Goal: Check status: Check status

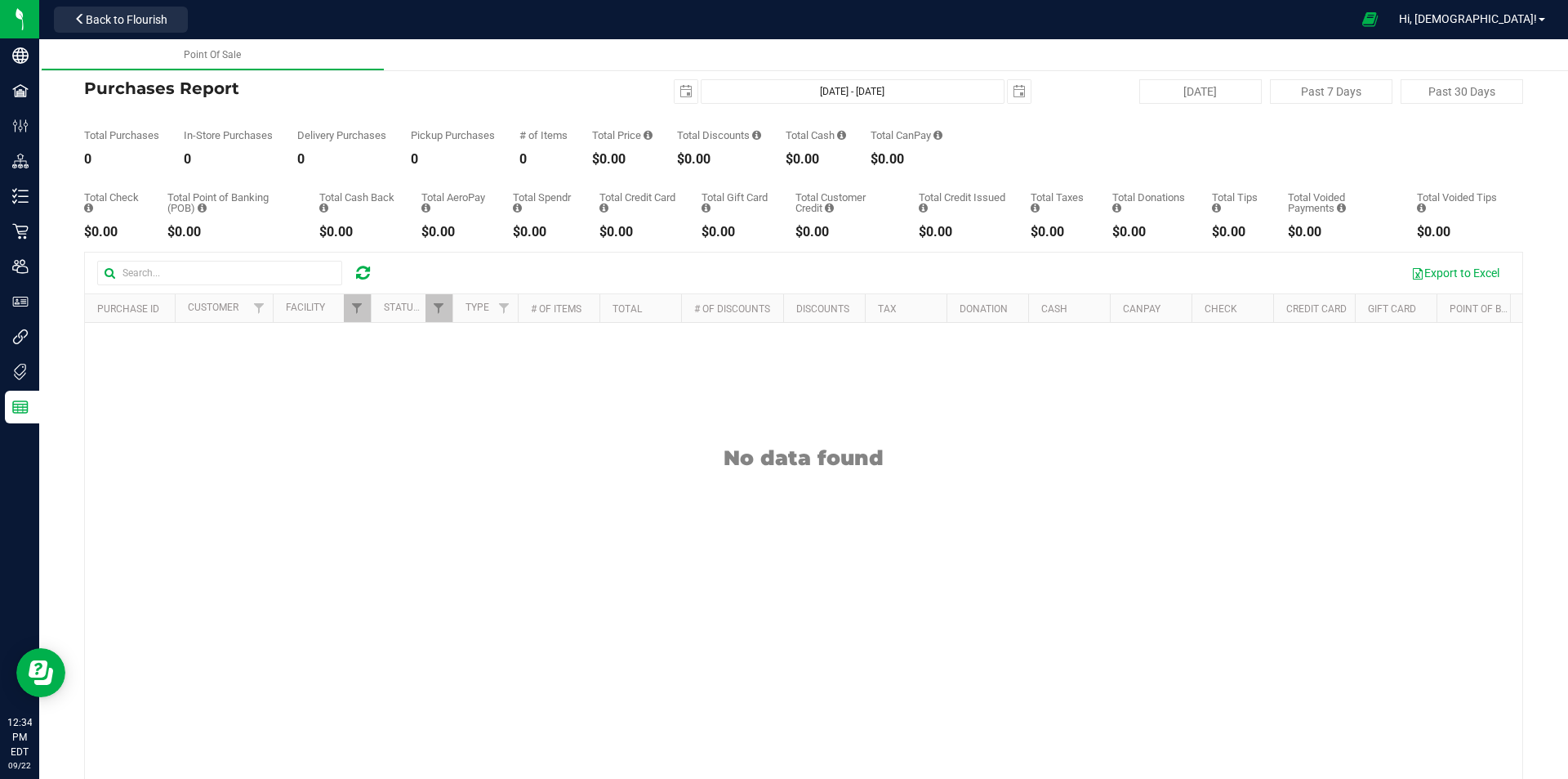
click at [363, 266] on icon at bounding box center [362, 273] width 14 height 17
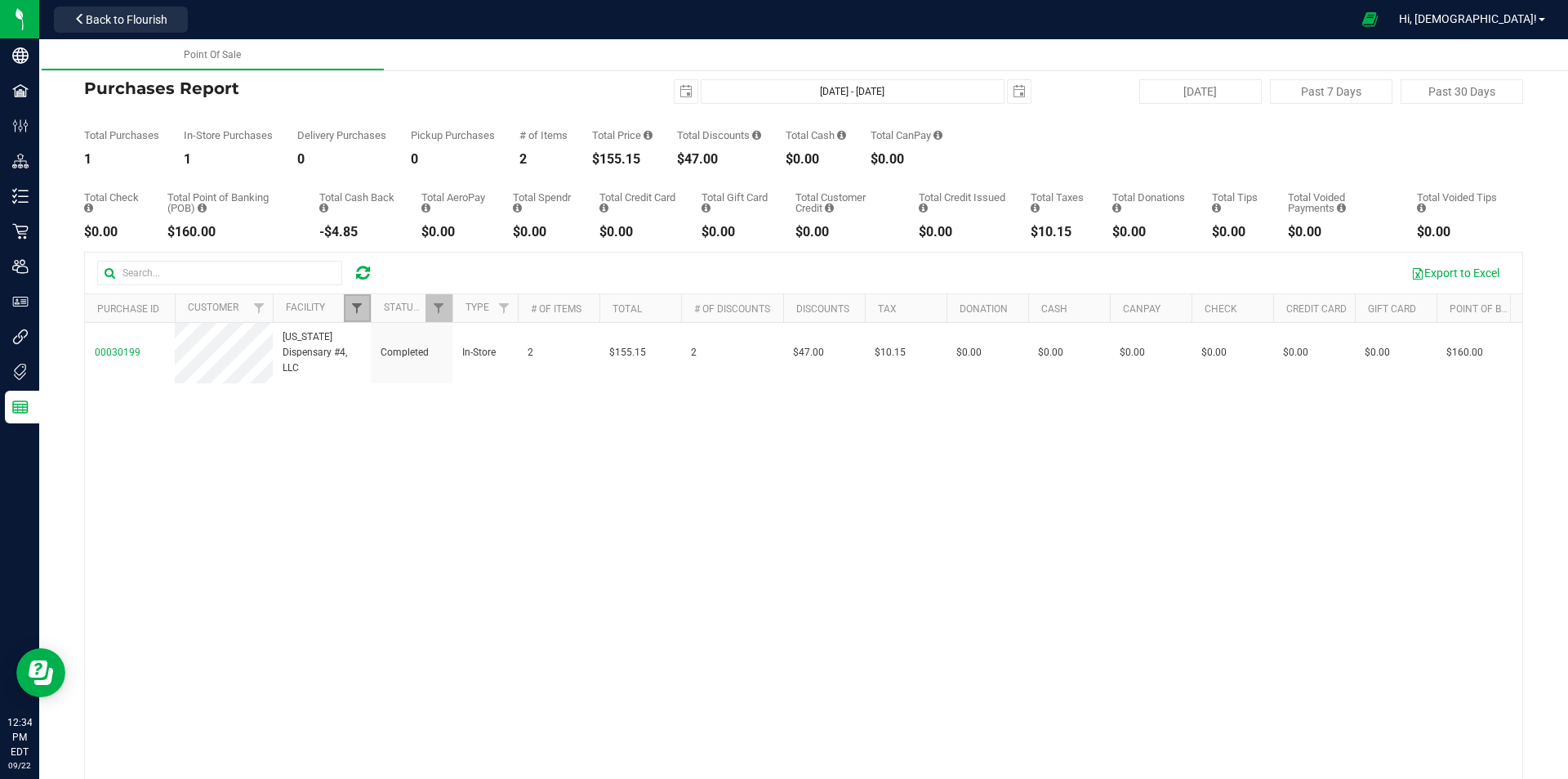
click at [357, 311] on span "Filter" at bounding box center [357, 308] width 13 height 13
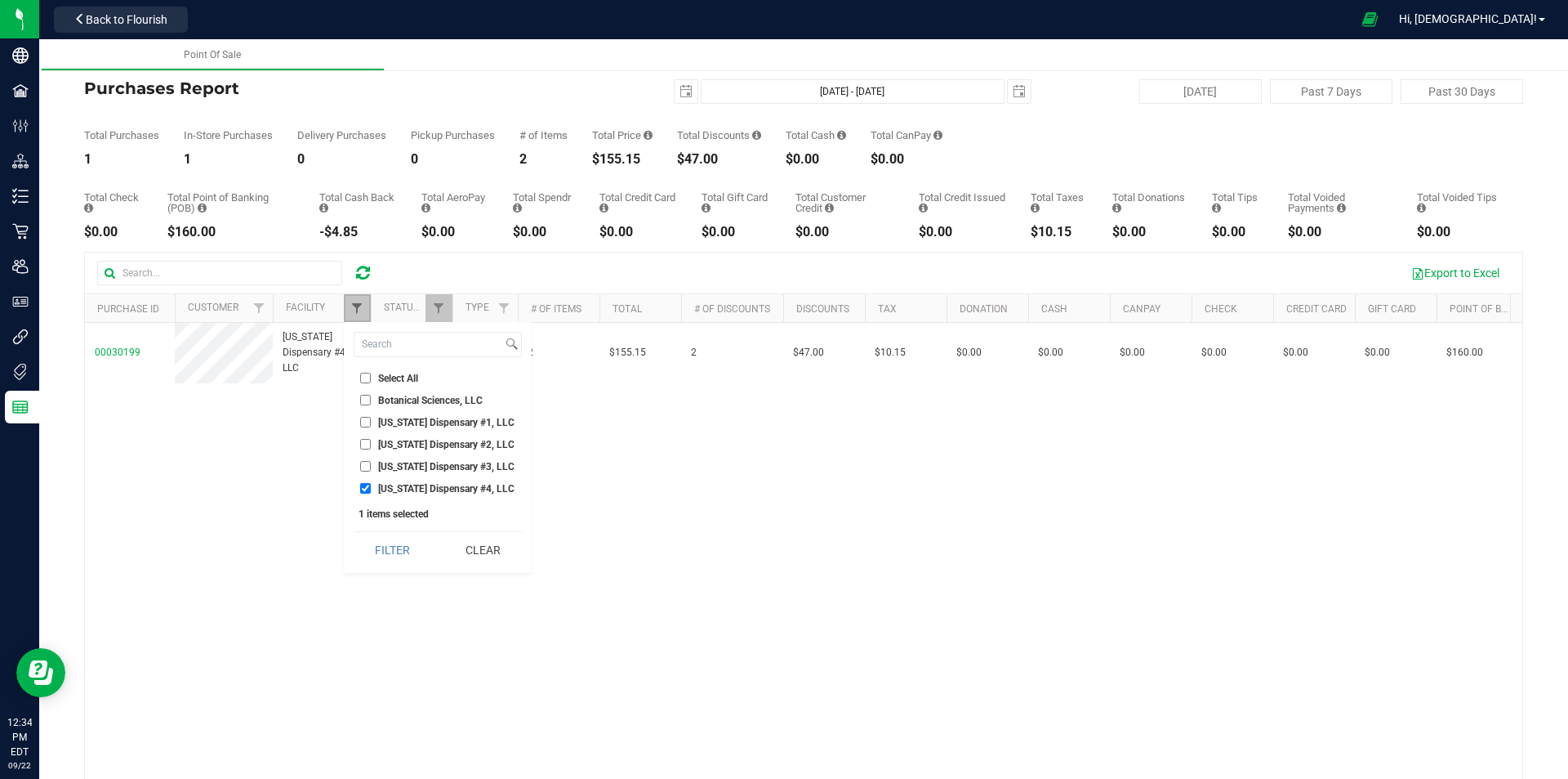
click at [357, 311] on span "Filter" at bounding box center [357, 308] width 13 height 13
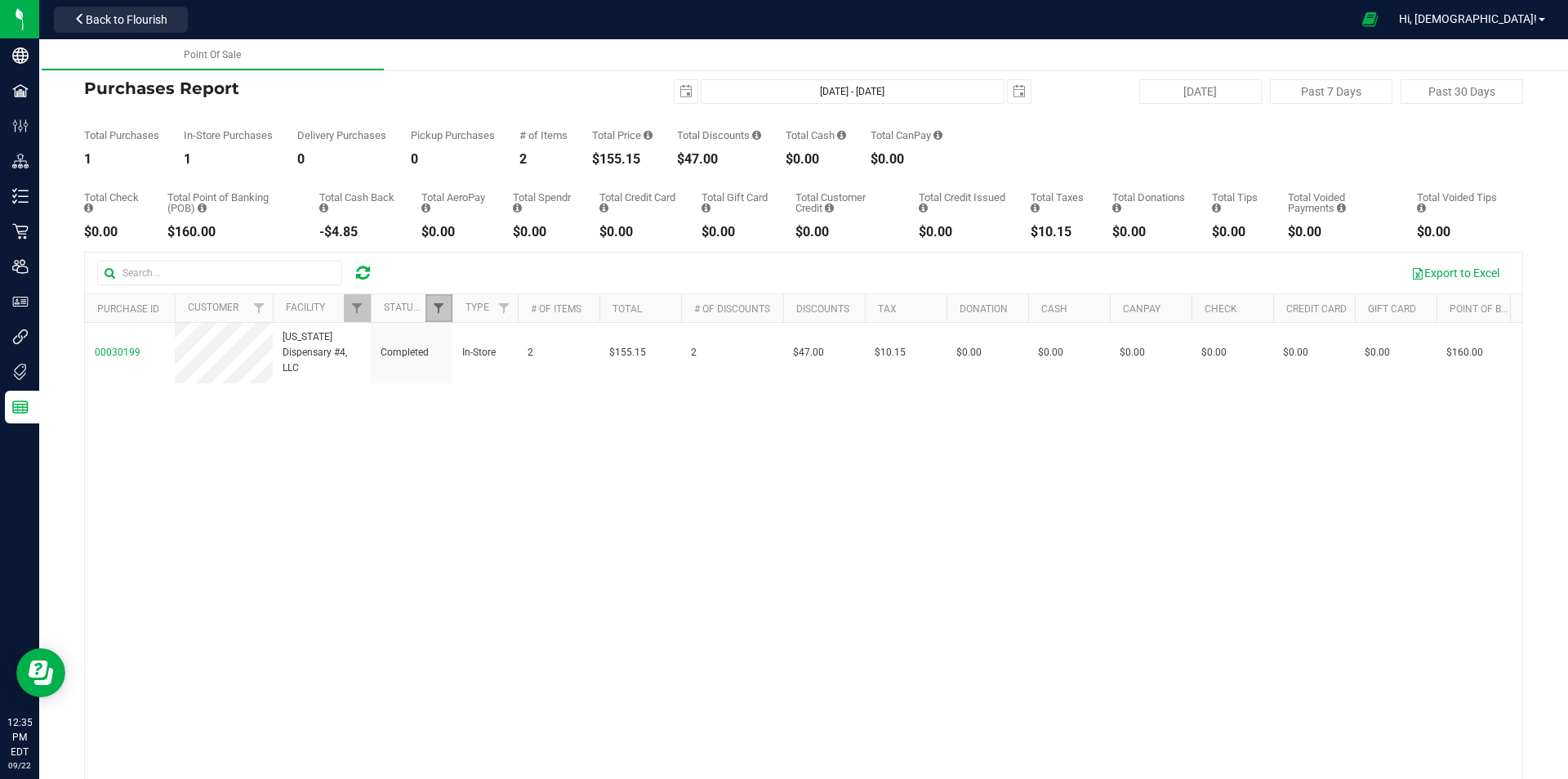
click at [434, 311] on span "Filter" at bounding box center [439, 308] width 13 height 13
click at [480, 426] on span "Completed" at bounding box center [483, 422] width 47 height 10
click at [453, 426] on input "Completed" at bounding box center [447, 421] width 11 height 11
checkbox input "false"
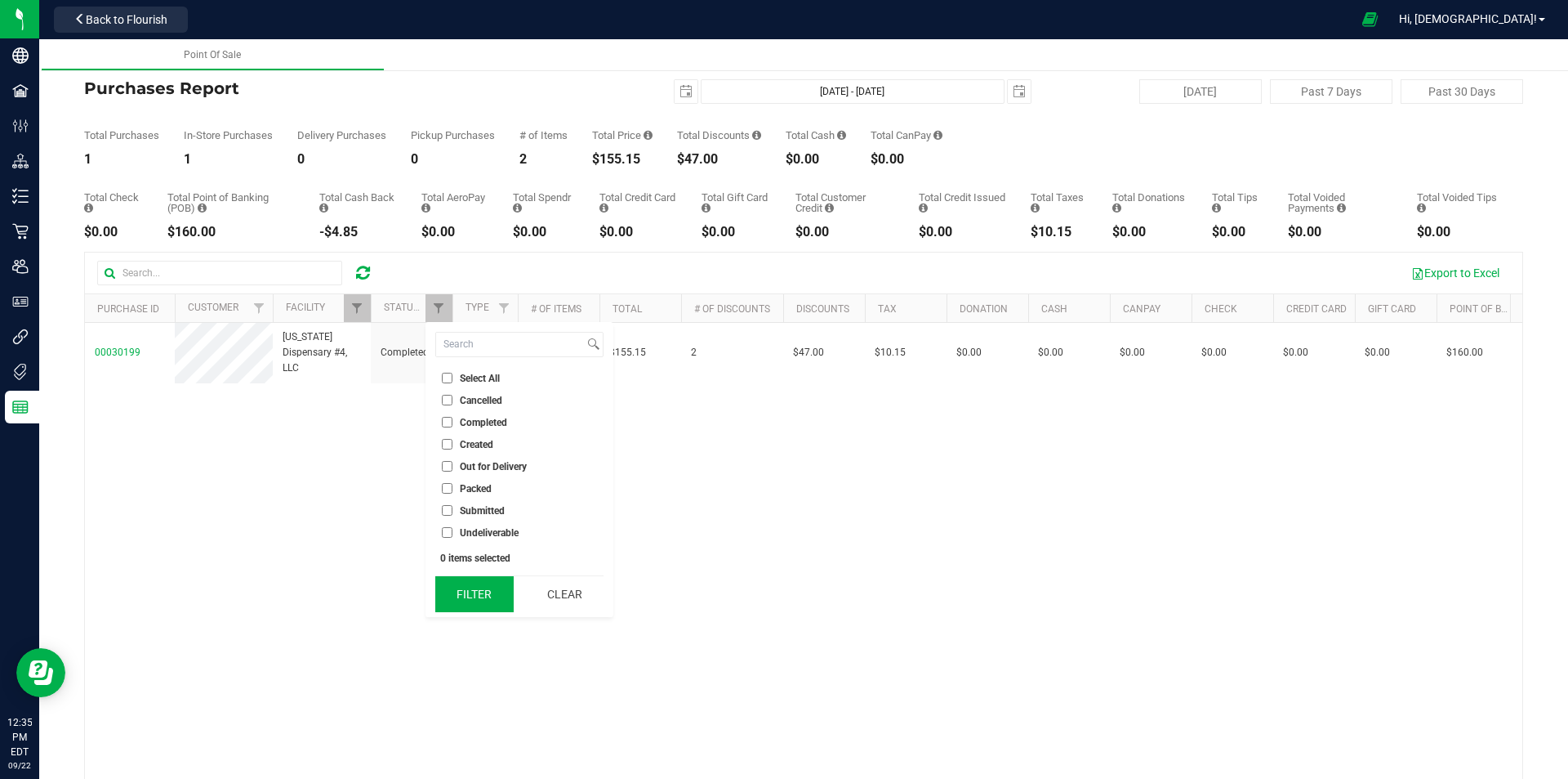
click at [473, 592] on button "Filter" at bounding box center [474, 594] width 79 height 36
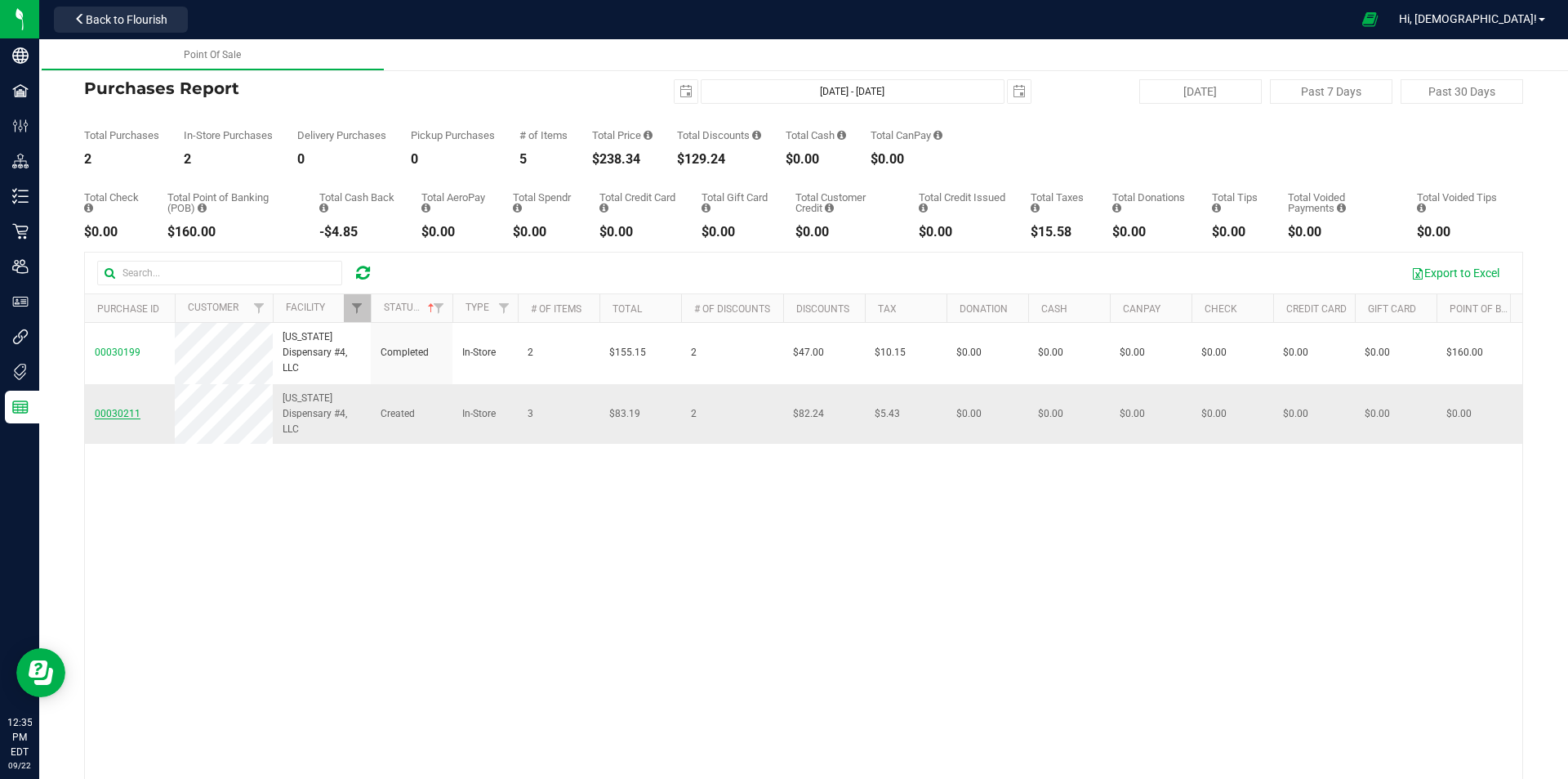
click at [133, 412] on span "00030211" at bounding box center [117, 414] width 46 height 12
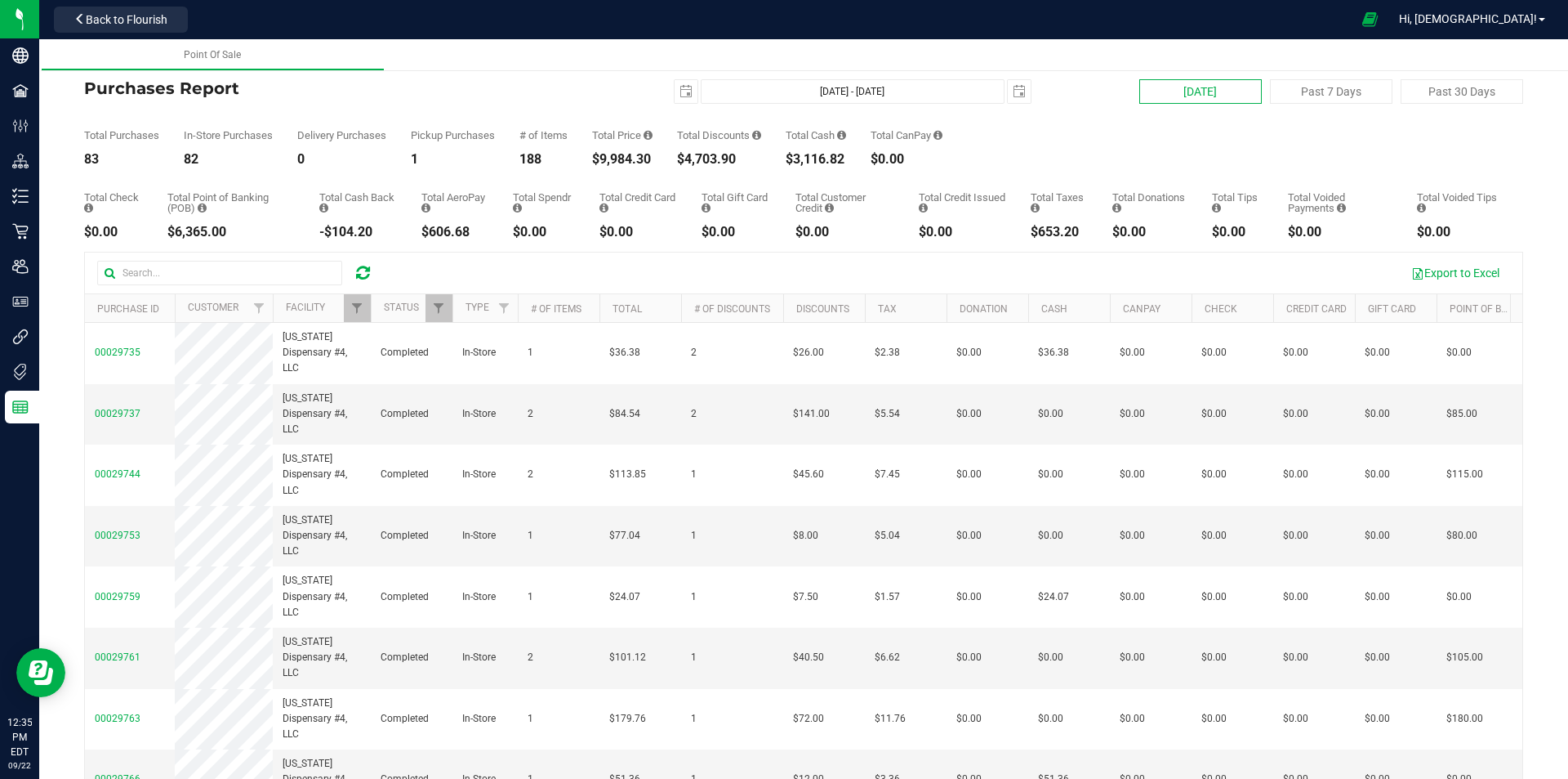
click at [1211, 85] on button "[DATE]" at bounding box center [1201, 92] width 122 height 25
type input "[DATE] - [DATE]"
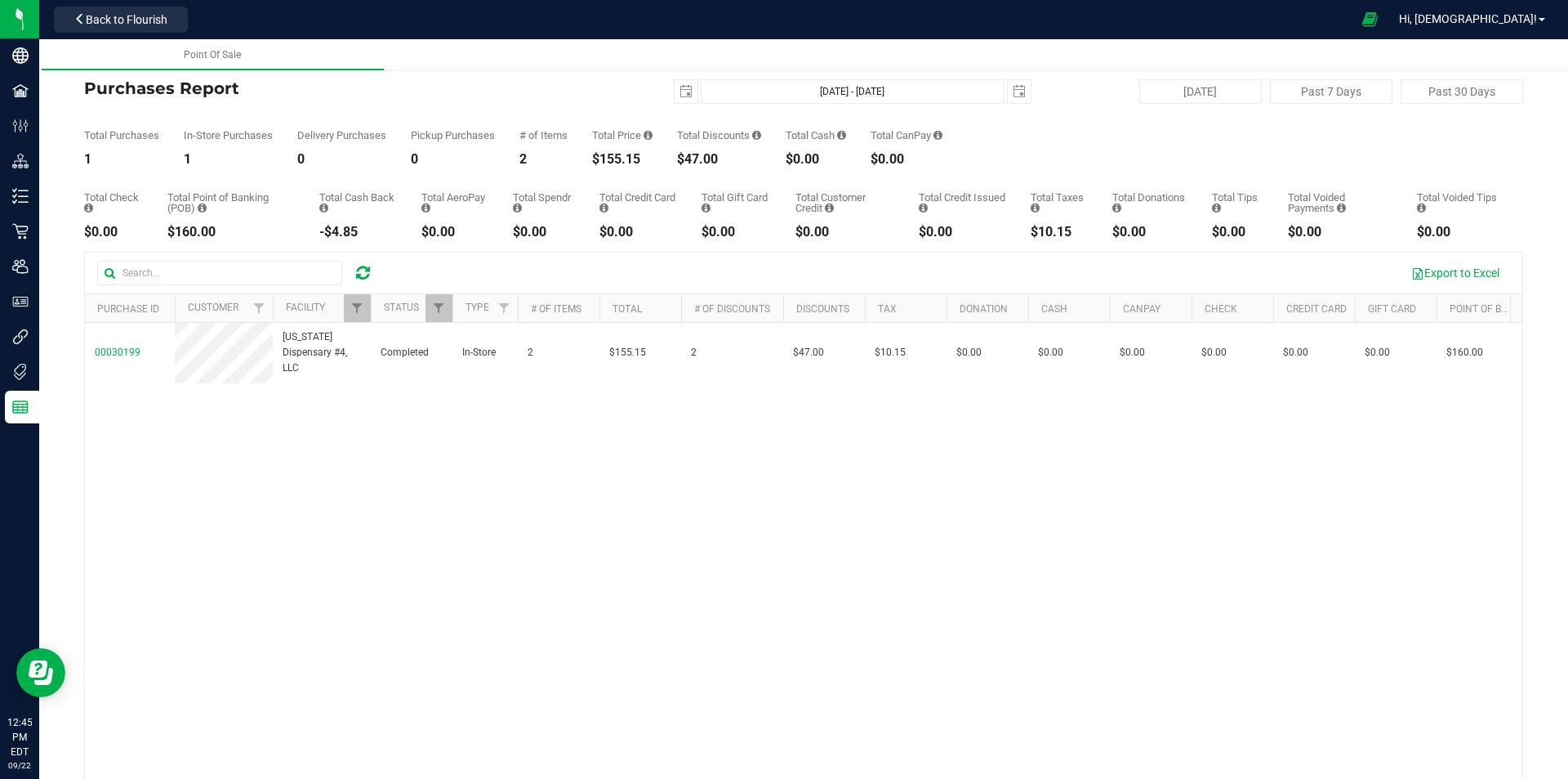
click at [361, 277] on icon at bounding box center [362, 273] width 14 height 17
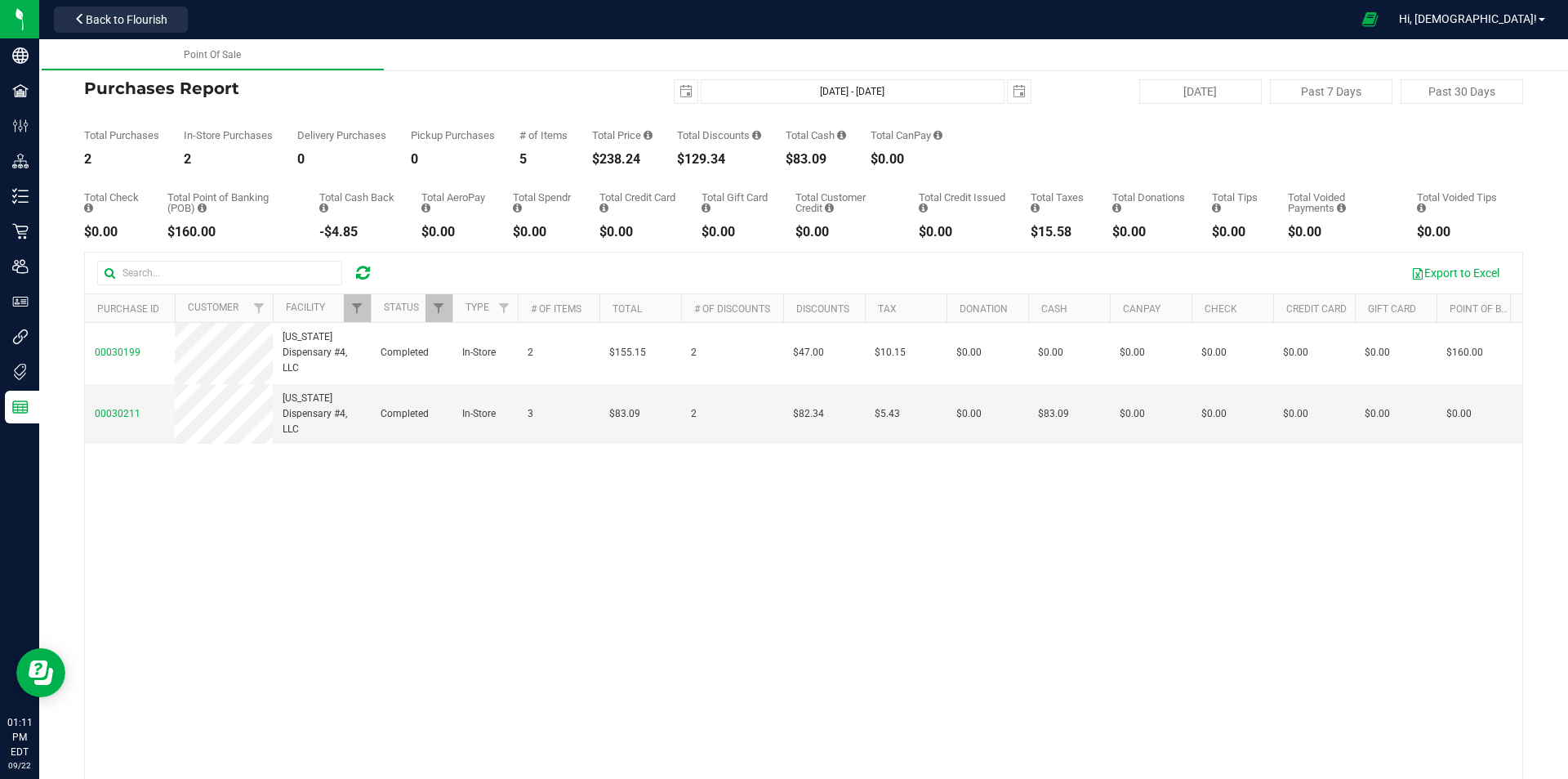
click at [352, 271] on div at bounding box center [362, 273] width 26 height 20
click at [362, 276] on icon at bounding box center [362, 273] width 14 height 17
click at [363, 270] on icon at bounding box center [362, 273] width 14 height 17
click at [362, 308] on span "Filter" at bounding box center [357, 308] width 13 height 13
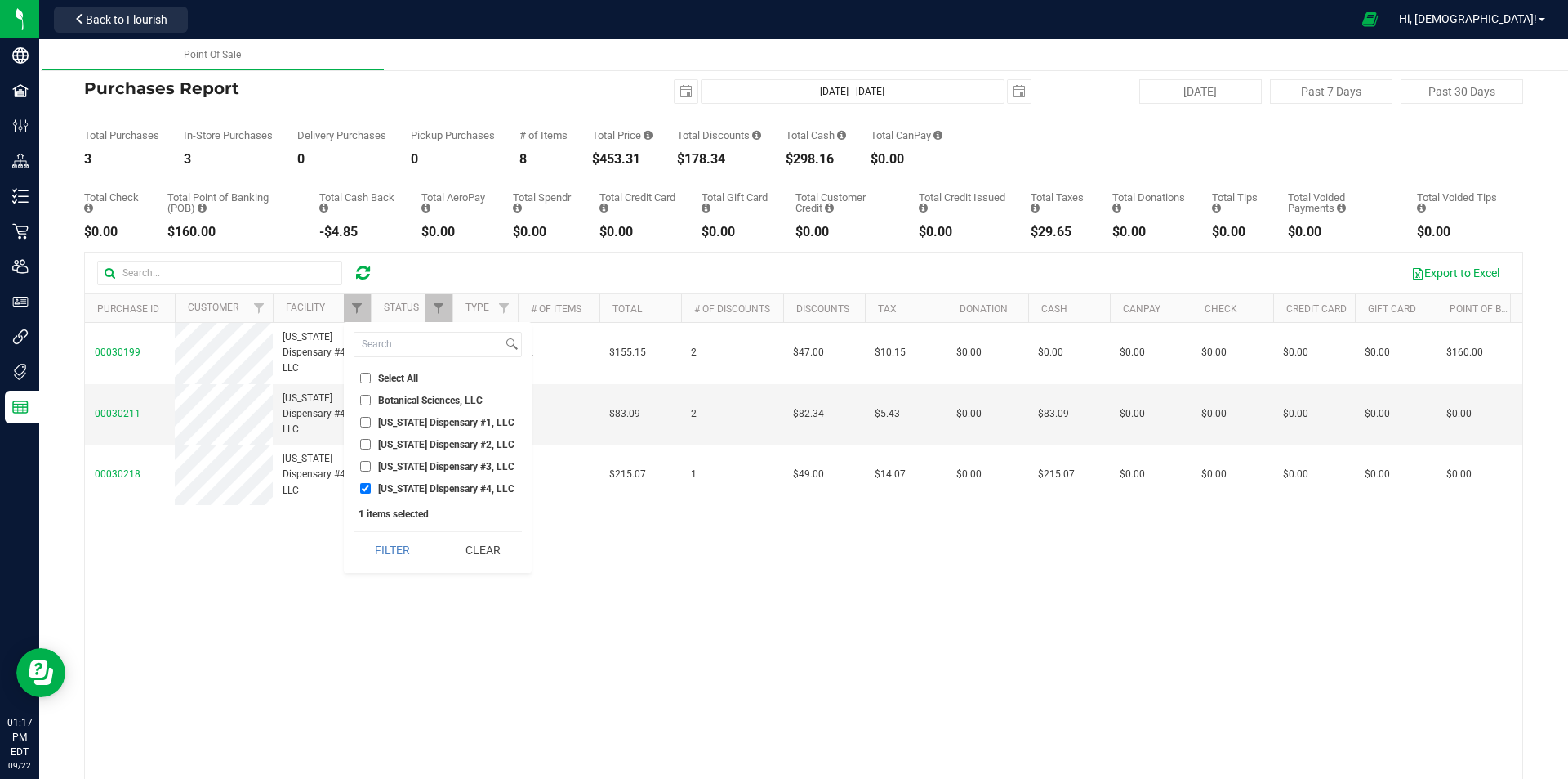
drag, startPoint x: 402, startPoint y: 418, endPoint x: 414, endPoint y: 456, distance: 39.8
click at [402, 418] on span "[US_STATE] Dispensary #1, LLC" at bounding box center [446, 422] width 137 height 10
click at [371, 418] on input "[US_STATE] Dispensary #1, LLC" at bounding box center [365, 421] width 11 height 11
checkbox input "true"
click at [417, 483] on span "[US_STATE] Dispensary #4, LLC" at bounding box center [446, 488] width 137 height 10
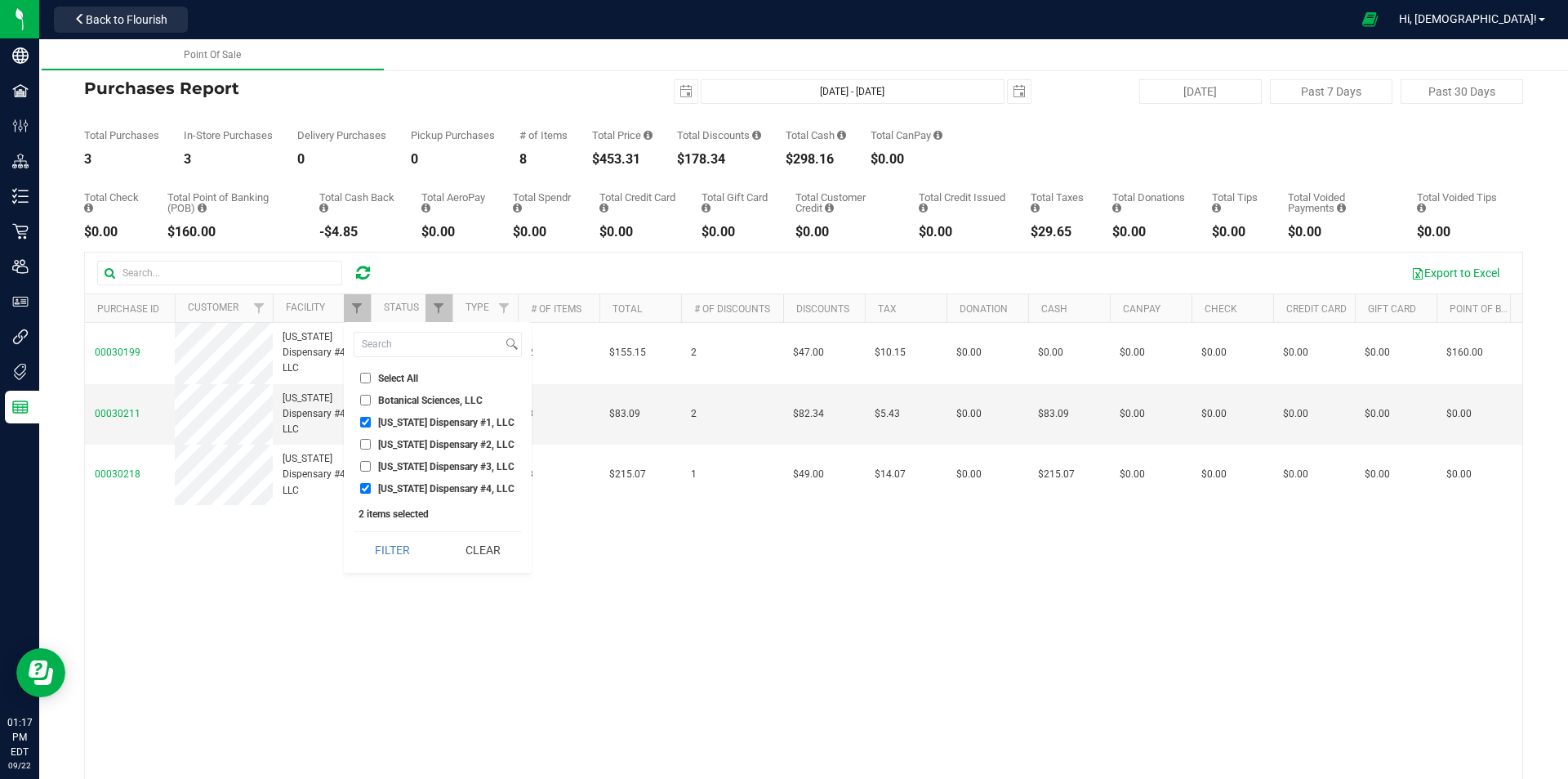
click at [371, 483] on input "[US_STATE] Dispensary #4, LLC" at bounding box center [365, 488] width 11 height 11
checkbox input "false"
click at [415, 534] on button "Filter" at bounding box center [392, 550] width 79 height 36
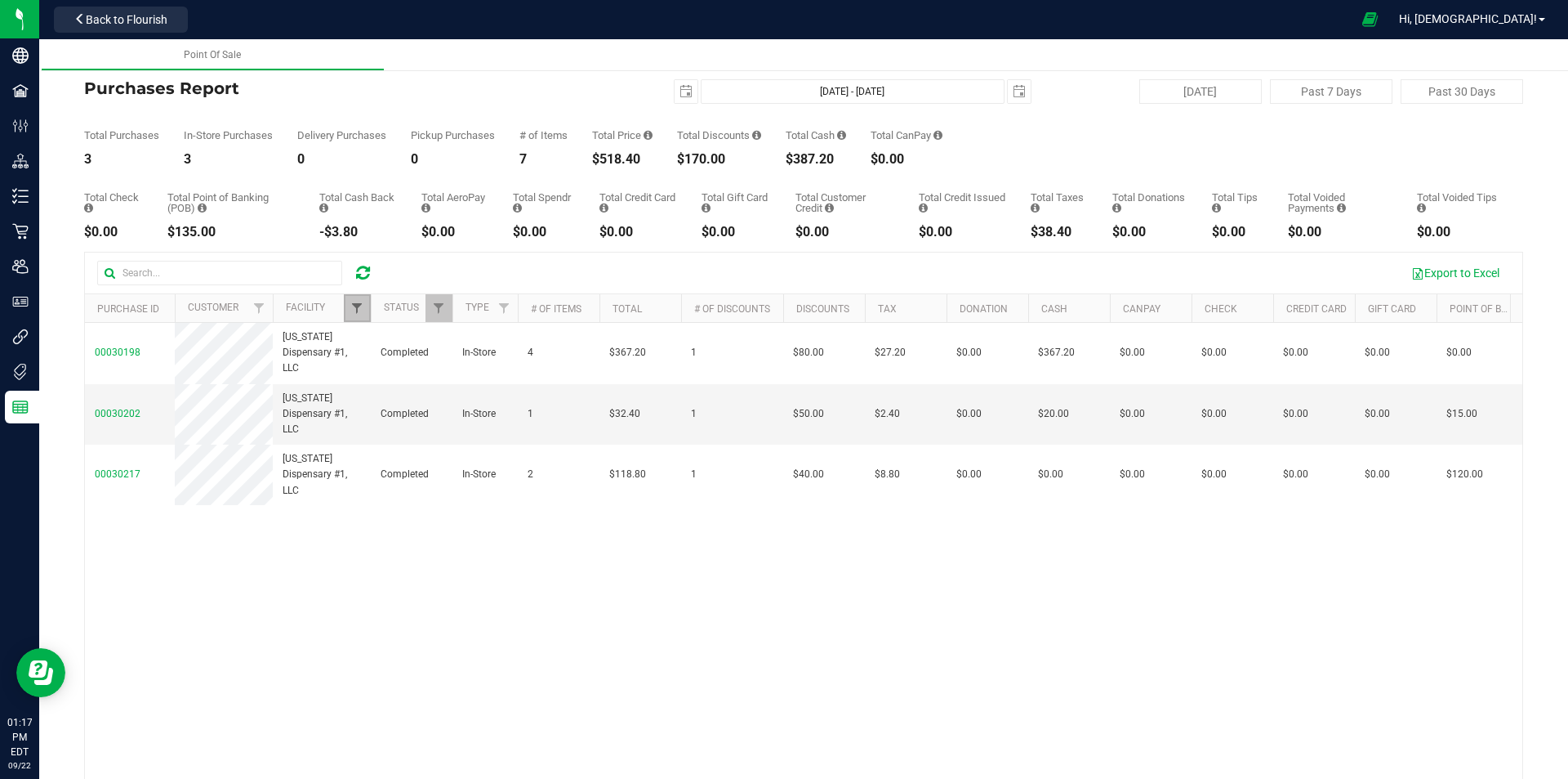
click at [351, 309] on span "Filter" at bounding box center [357, 308] width 13 height 13
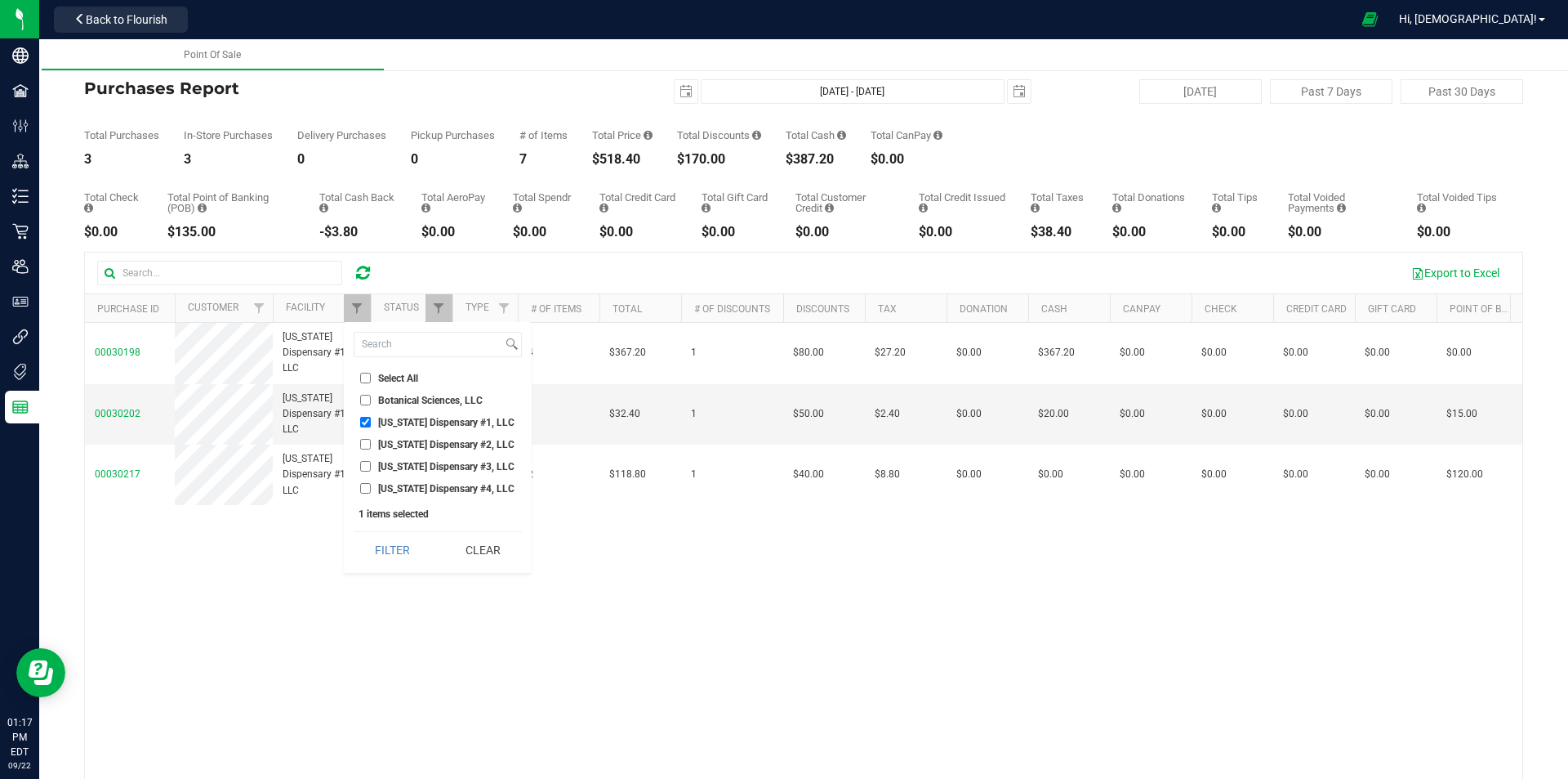
click at [433, 426] on span "[US_STATE] Dispensary #1, LLC" at bounding box center [446, 422] width 137 height 10
click at [371, 426] on input "[US_STATE] Dispensary #1, LLC" at bounding box center [365, 421] width 11 height 11
checkbox input "false"
click at [437, 440] on span "[US_STATE] Dispensary #2, LLC" at bounding box center [446, 445] width 137 height 10
click at [371, 440] on input "[US_STATE] Dispensary #2, LLC" at bounding box center [365, 444] width 11 height 11
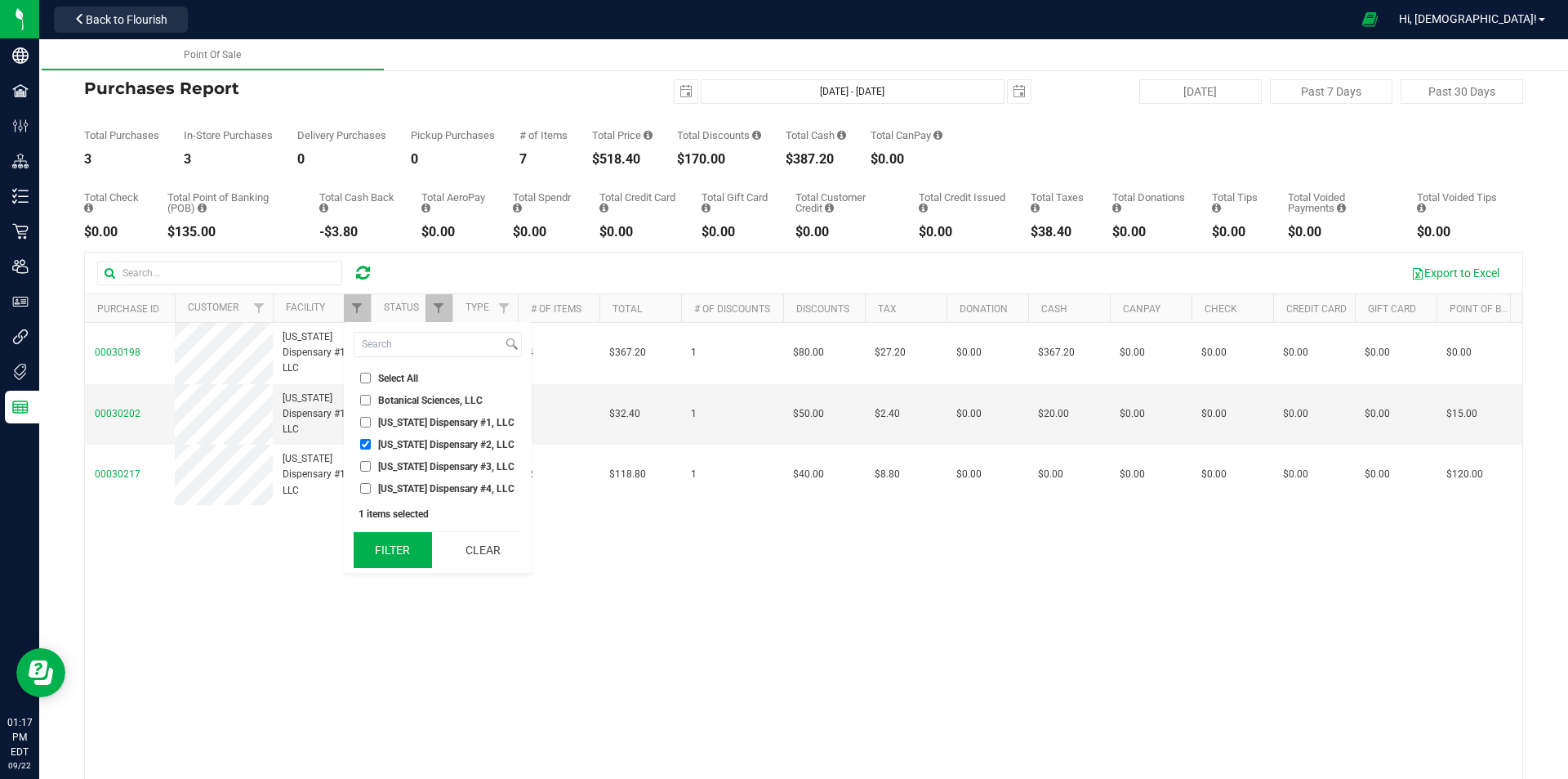
click at [411, 552] on button "Filter" at bounding box center [392, 550] width 79 height 36
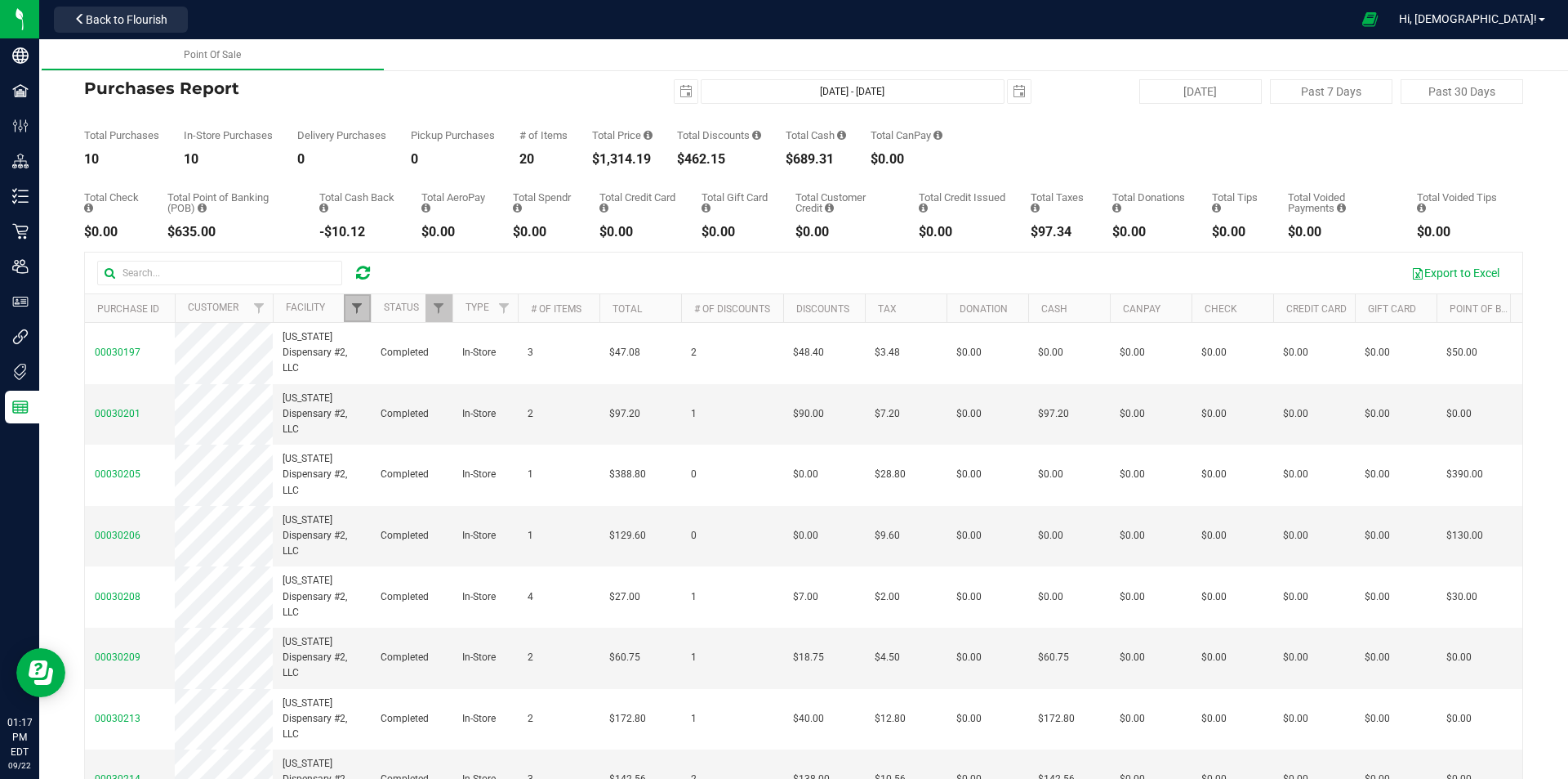
click at [355, 305] on span "Filter" at bounding box center [357, 308] width 13 height 13
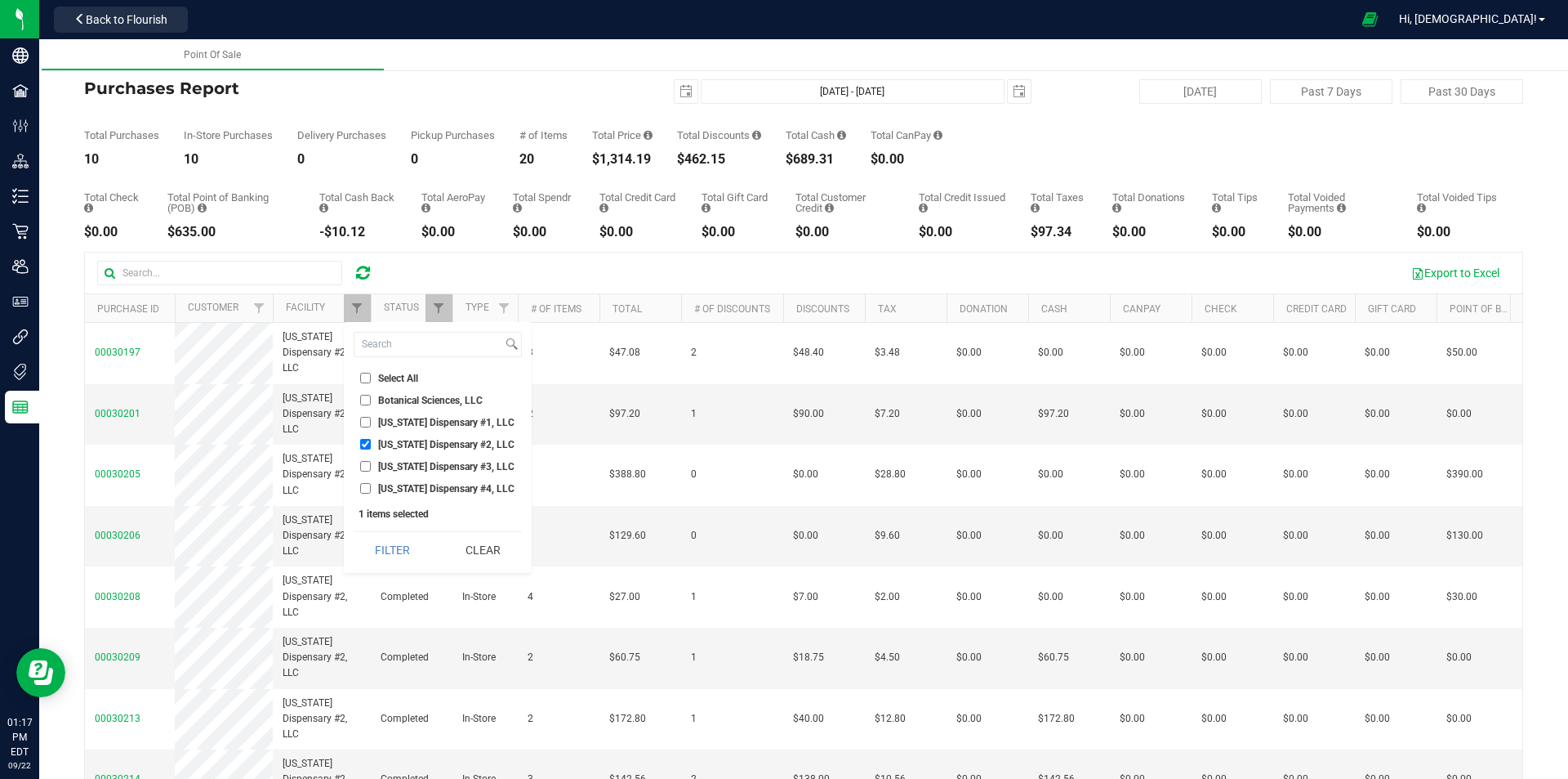
click at [429, 445] on span "[US_STATE] Dispensary #2, LLC" at bounding box center [446, 445] width 137 height 10
click at [371, 445] on input "[US_STATE] Dispensary #2, LLC" at bounding box center [365, 444] width 11 height 11
checkbox input "false"
click at [434, 459] on li "[US_STATE] Dispensary #3, LLC" at bounding box center [437, 466] width 168 height 17
click at [434, 474] on li "[US_STATE] Dispensary #3, LLC" at bounding box center [437, 466] width 168 height 17
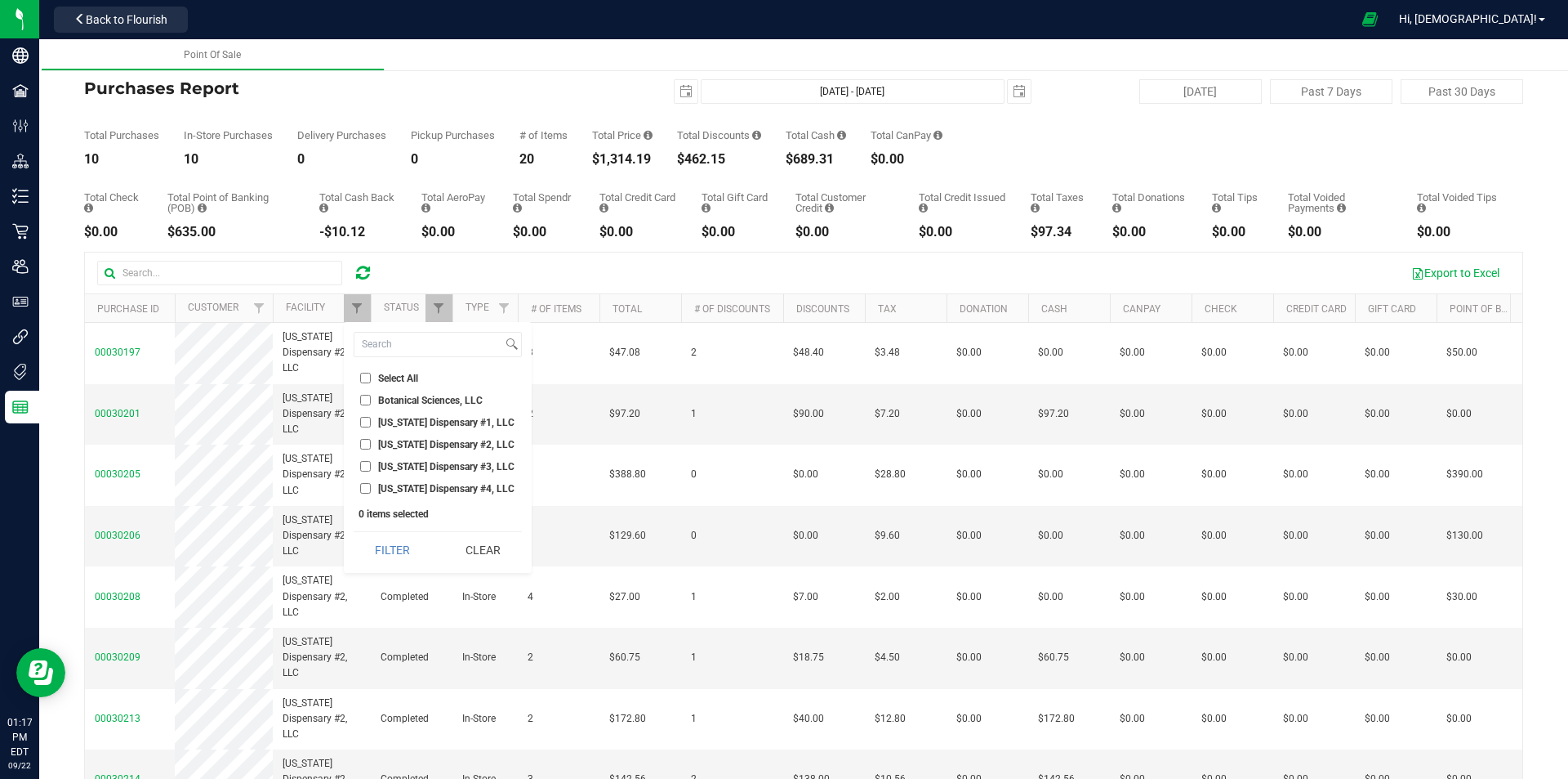
click at [438, 468] on span "[US_STATE] Dispensary #3, LLC" at bounding box center [446, 467] width 137 height 10
click at [371, 468] on input "[US_STATE] Dispensary #3, LLC" at bounding box center [365, 466] width 11 height 11
drag, startPoint x: 388, startPoint y: 551, endPoint x: 386, endPoint y: 538, distance: 13.2
click at [388, 547] on button "Filter" at bounding box center [392, 550] width 79 height 36
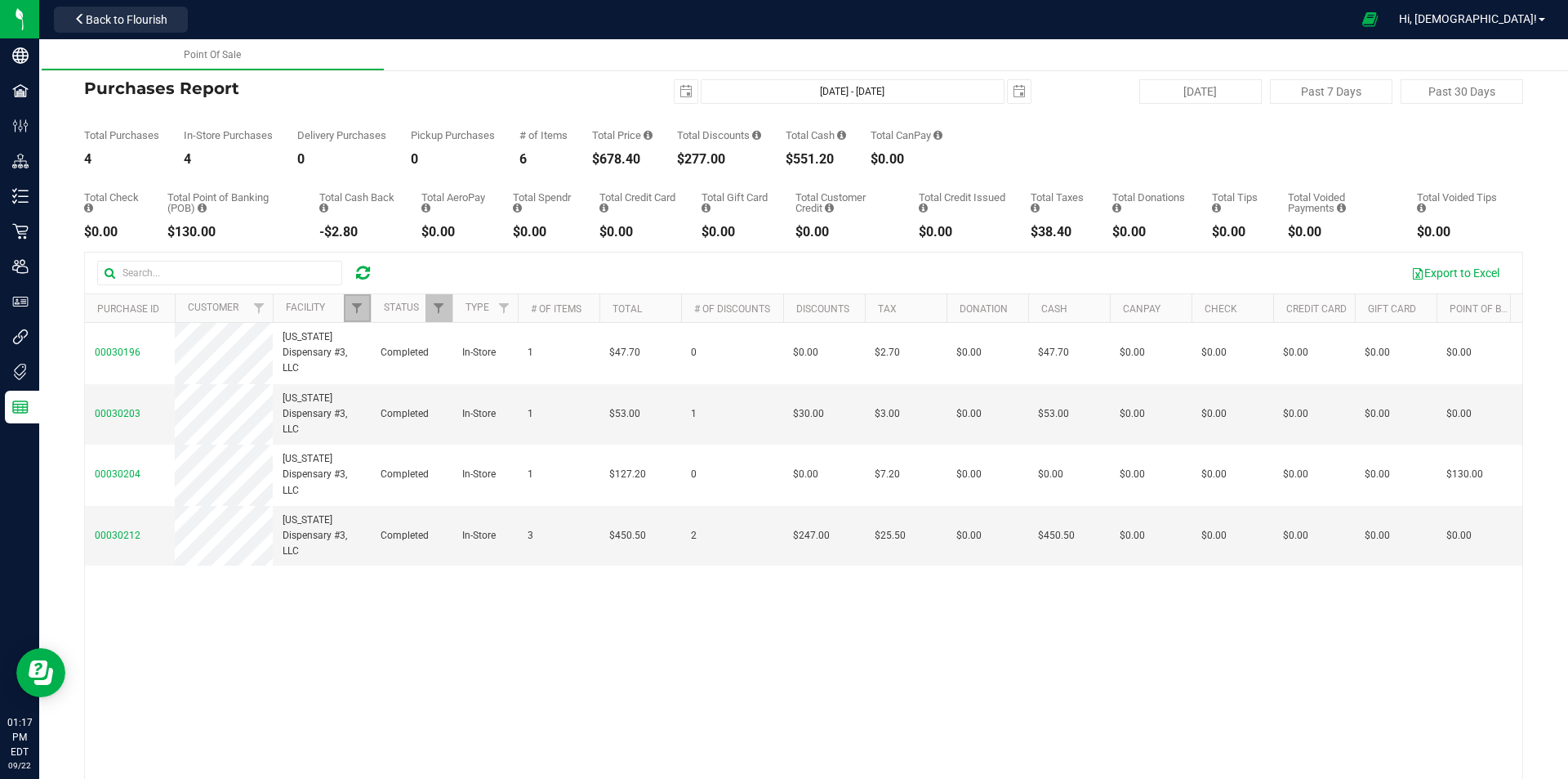
click at [356, 296] on link "Filter" at bounding box center [357, 308] width 27 height 28
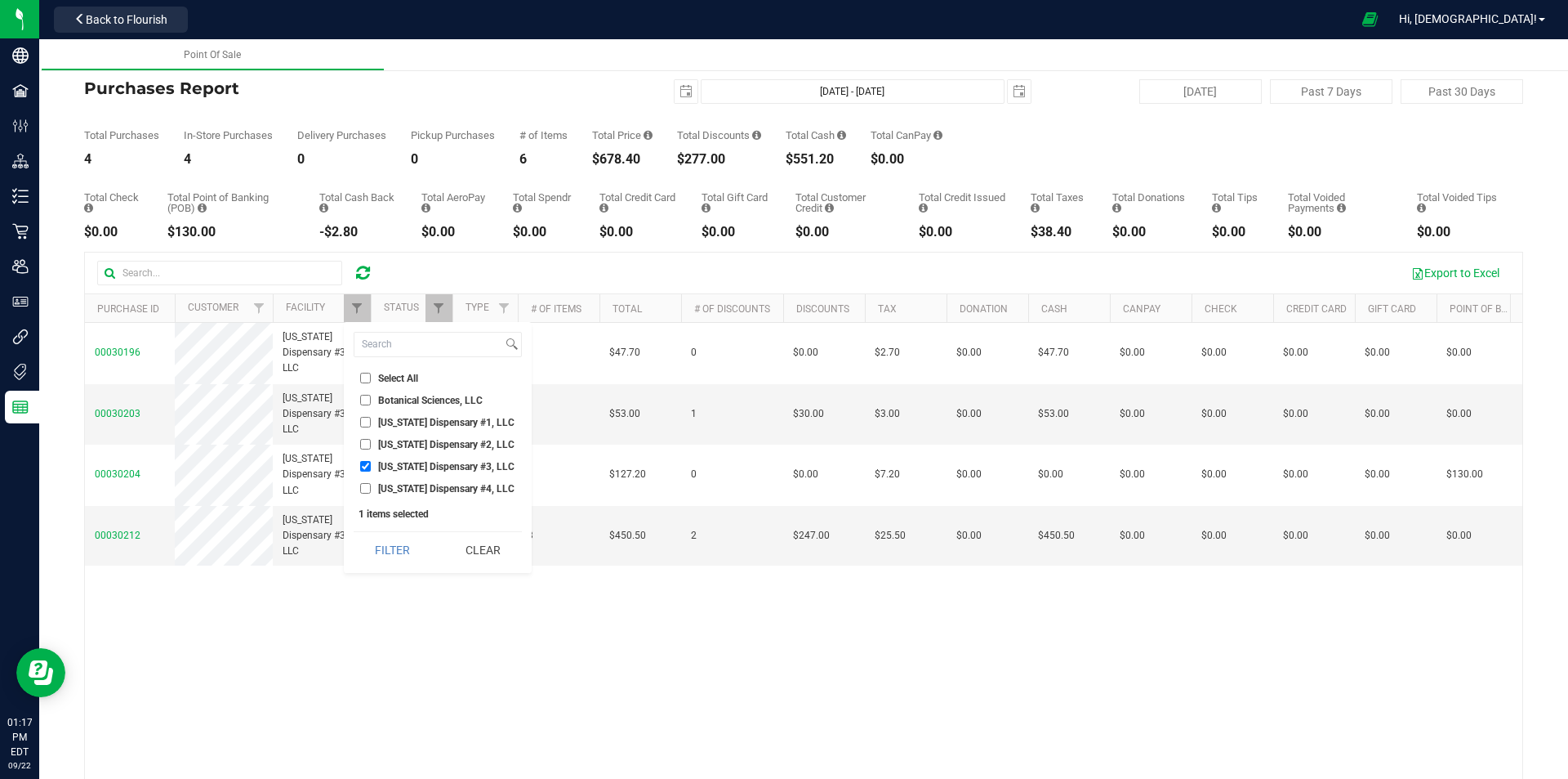
click at [421, 473] on li "[US_STATE] Dispensary #3, LLC" at bounding box center [437, 466] width 168 height 17
click at [425, 465] on span "[US_STATE] Dispensary #3, LLC" at bounding box center [446, 467] width 137 height 10
click at [371, 465] on input "[US_STATE] Dispensary #3, LLC" at bounding box center [365, 466] width 11 height 11
checkbox input "false"
click at [421, 485] on span "[US_STATE] Dispensary #4, LLC" at bounding box center [446, 488] width 137 height 10
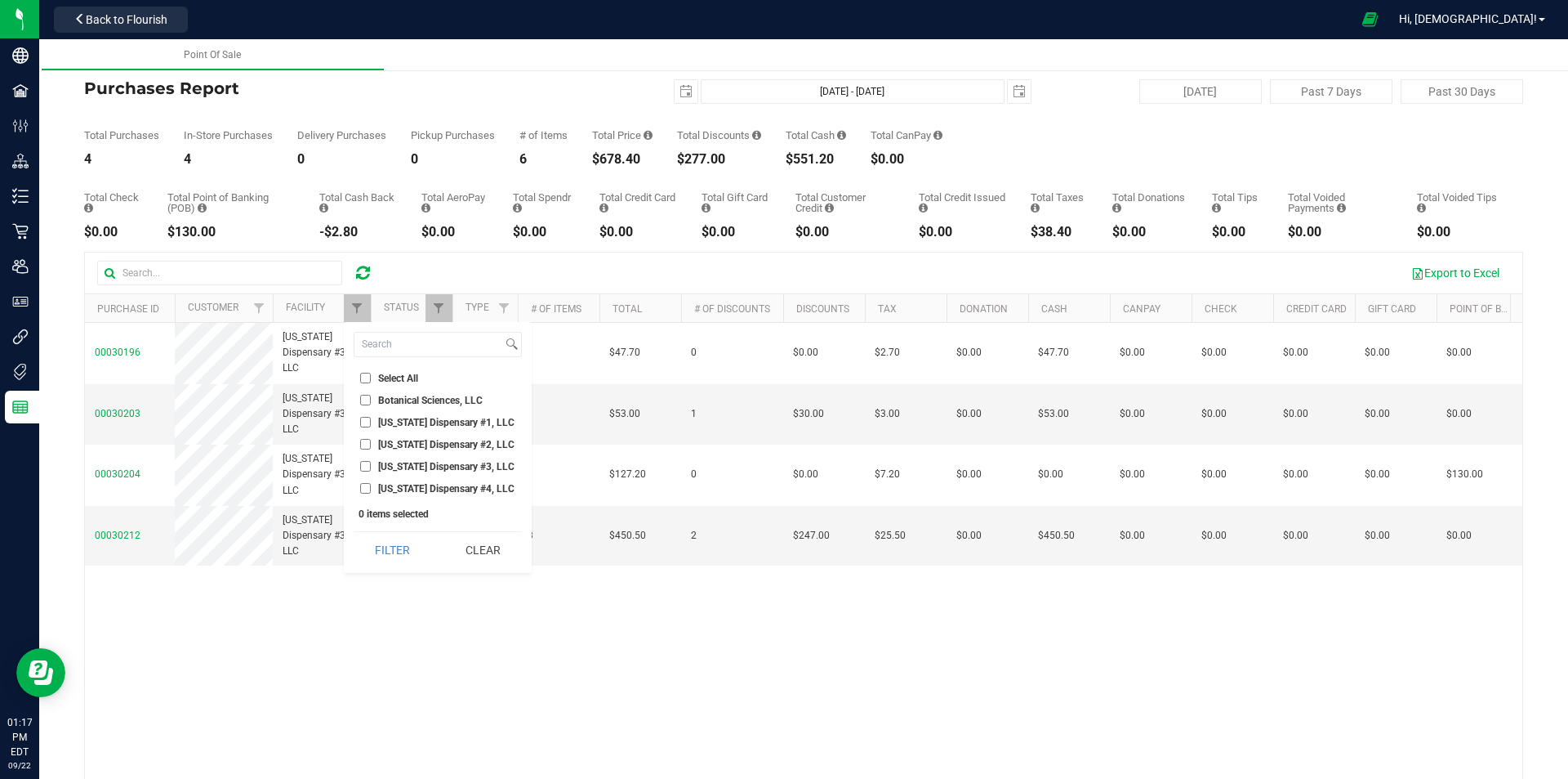
click at [371, 485] on input "[US_STATE] Dispensary #4, LLC" at bounding box center [365, 488] width 11 height 11
checkbox input "true"
click at [410, 538] on button "Filter" at bounding box center [392, 550] width 79 height 36
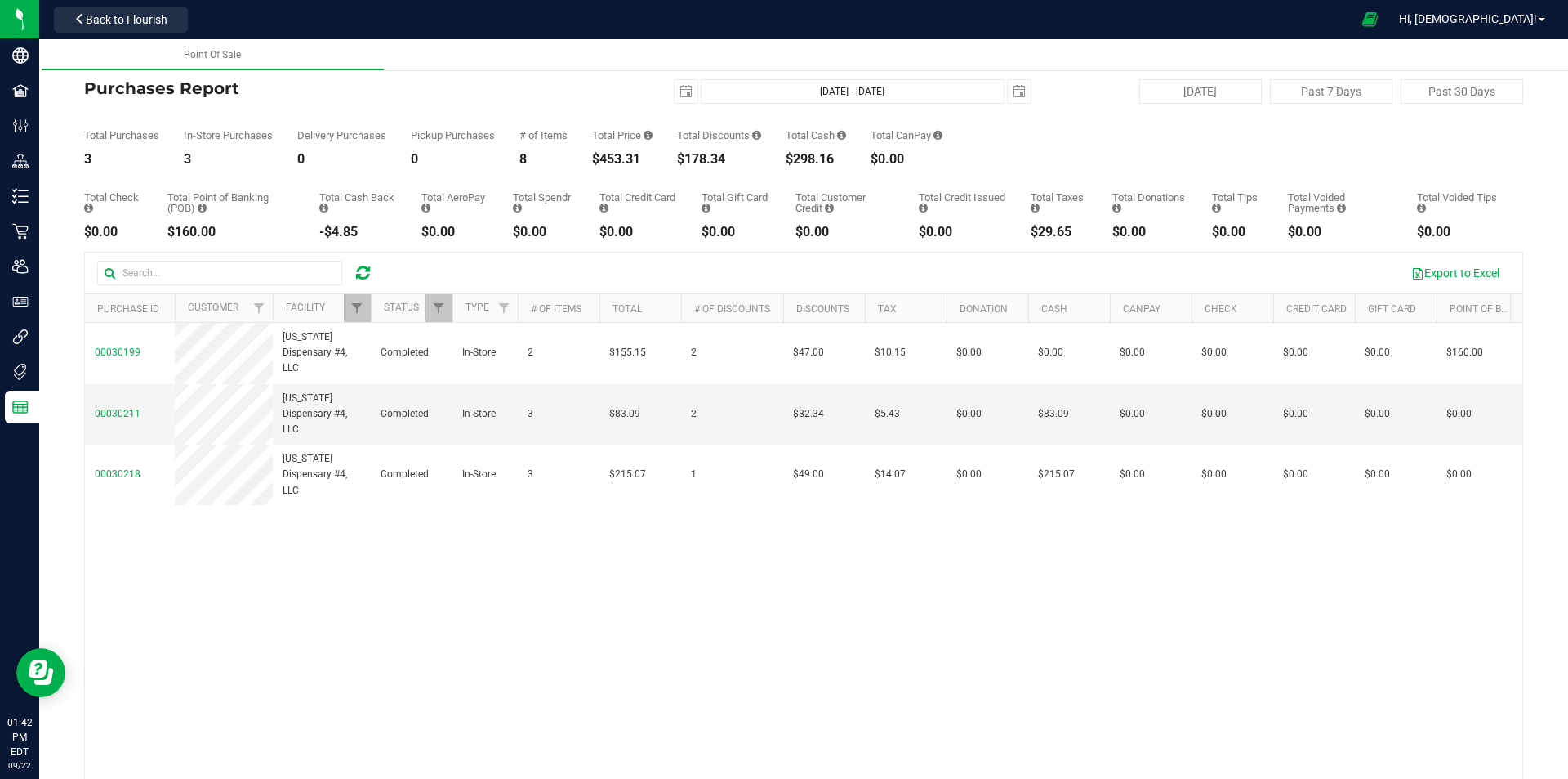
click at [357, 276] on icon at bounding box center [362, 273] width 14 height 17
click at [365, 276] on icon at bounding box center [362, 273] width 14 height 17
click at [366, 272] on icon at bounding box center [362, 273] width 14 height 17
click at [362, 273] on icon at bounding box center [362, 273] width 14 height 17
click at [367, 281] on link at bounding box center [362, 273] width 14 height 20
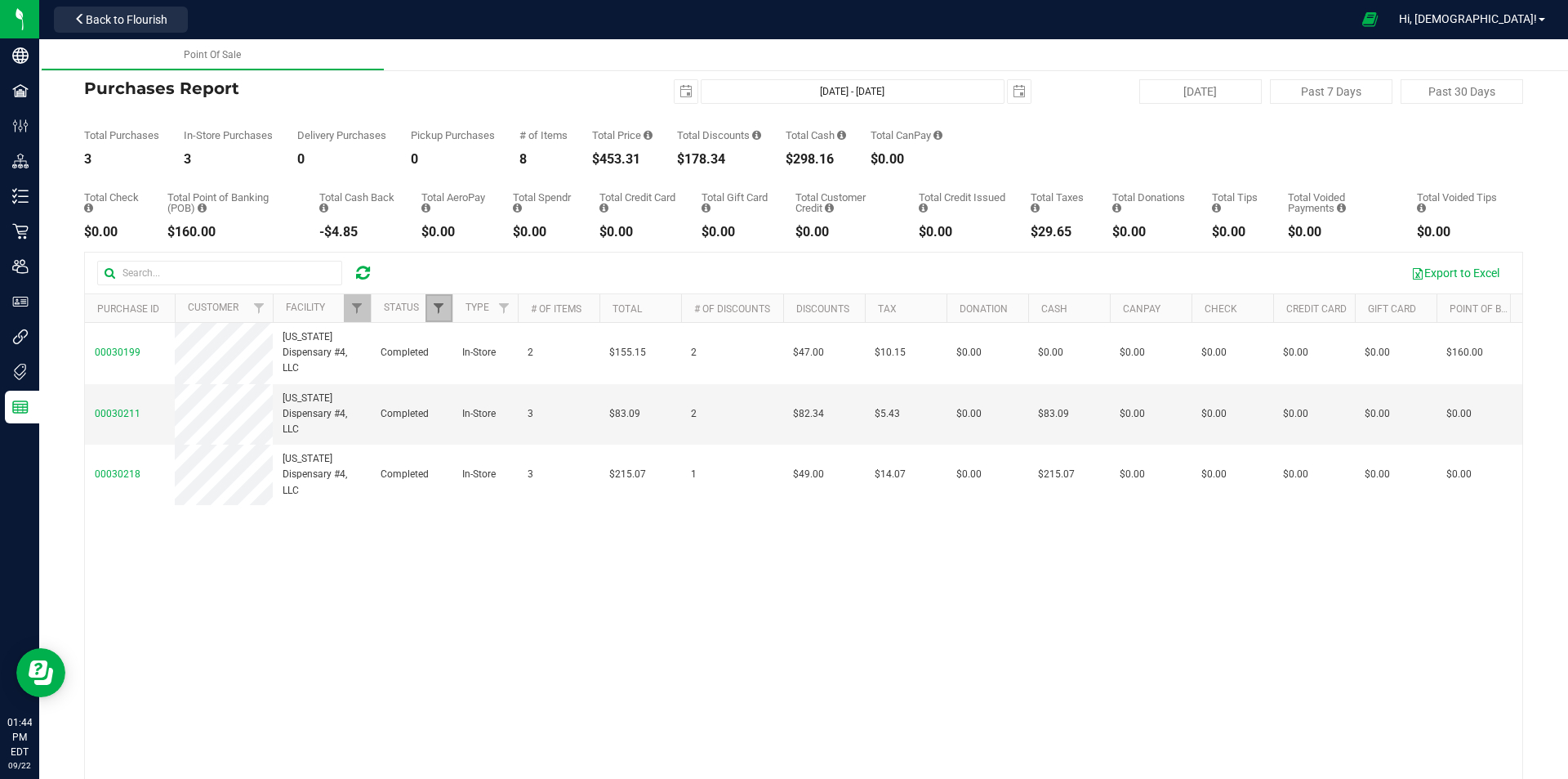
click at [443, 307] on span "Filter" at bounding box center [439, 308] width 13 height 13
click at [496, 417] on span "Completed" at bounding box center [483, 422] width 47 height 10
click at [453, 417] on input "Completed" at bounding box center [447, 421] width 11 height 11
checkbox input "false"
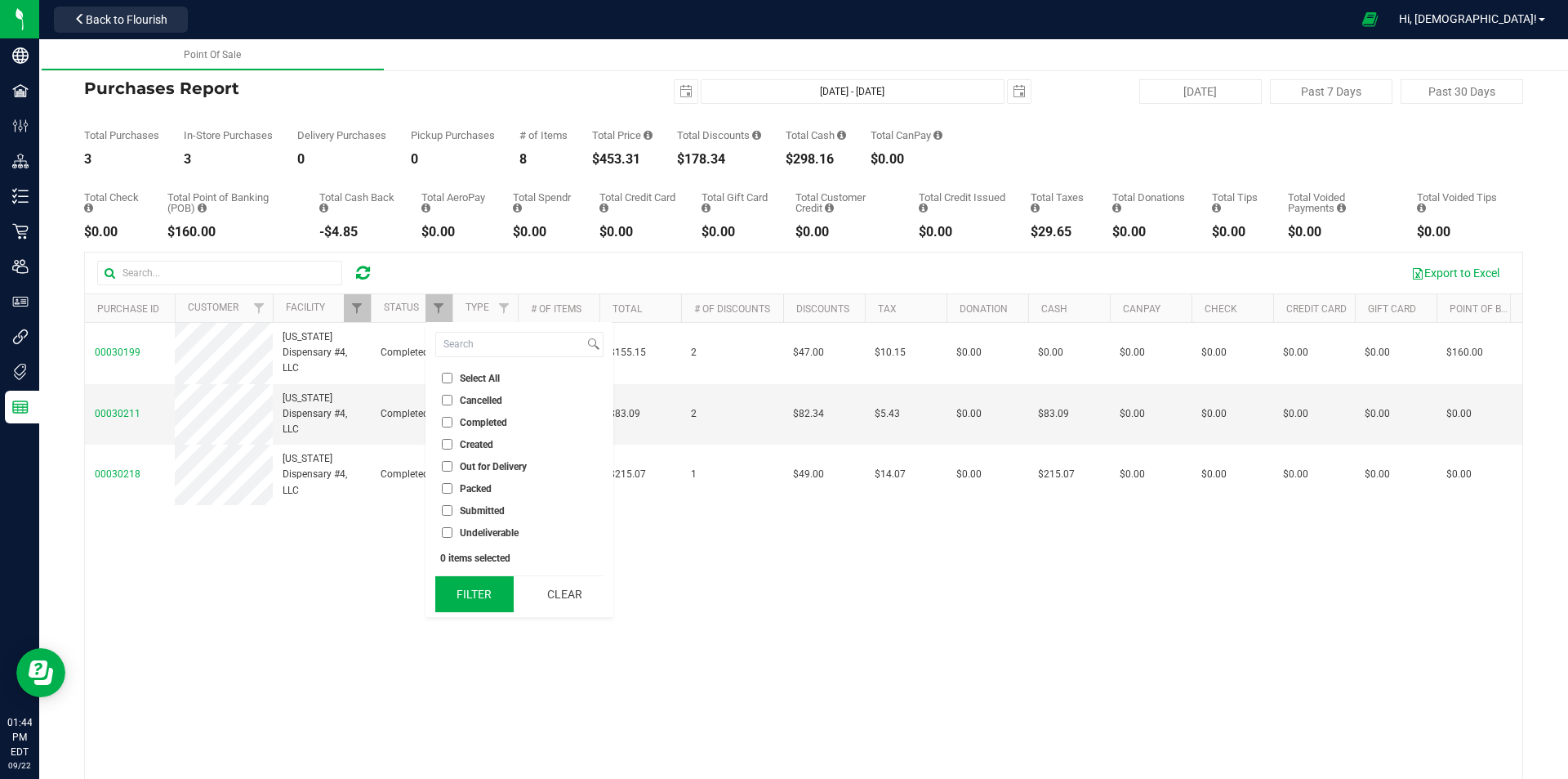
click at [487, 587] on button "Filter" at bounding box center [474, 594] width 79 height 36
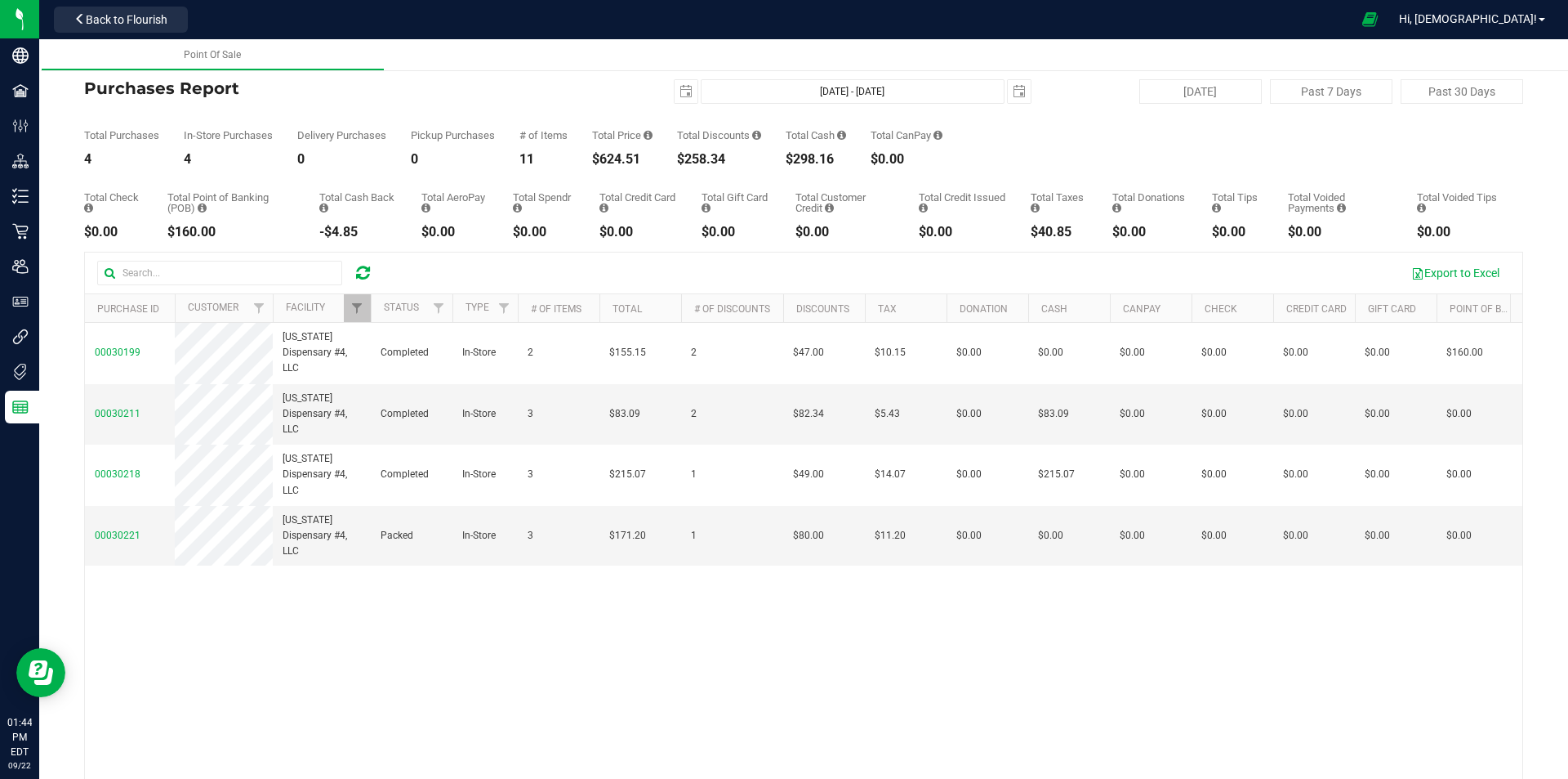
click at [366, 270] on icon at bounding box center [362, 273] width 14 height 17
click at [366, 273] on icon at bounding box center [362, 273] width 14 height 17
click at [449, 306] on div at bounding box center [453, 308] width 7 height 29
click at [429, 300] on link "Filter" at bounding box center [439, 308] width 27 height 28
click at [470, 420] on span "Completed" at bounding box center [483, 422] width 47 height 10
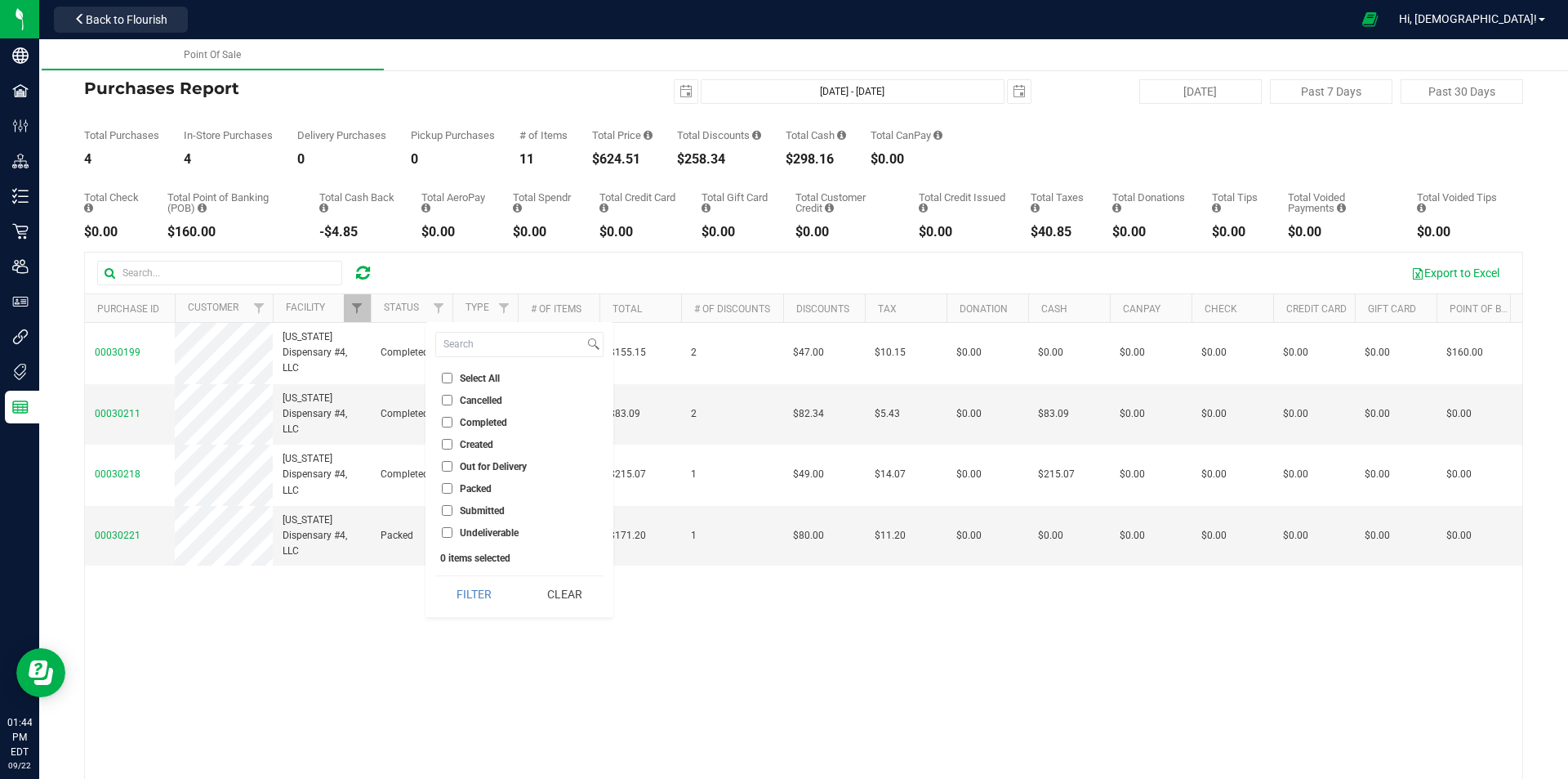
click at [453, 420] on input "Completed" at bounding box center [447, 421] width 11 height 11
checkbox input "true"
click at [492, 606] on button "Filter" at bounding box center [474, 594] width 79 height 36
